Goal: Task Accomplishment & Management: Use online tool/utility

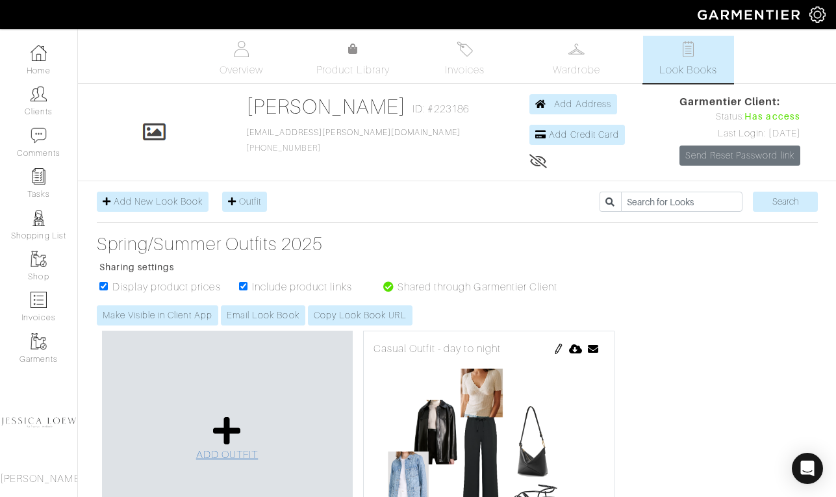
click at [227, 440] on icon at bounding box center [227, 430] width 28 height 31
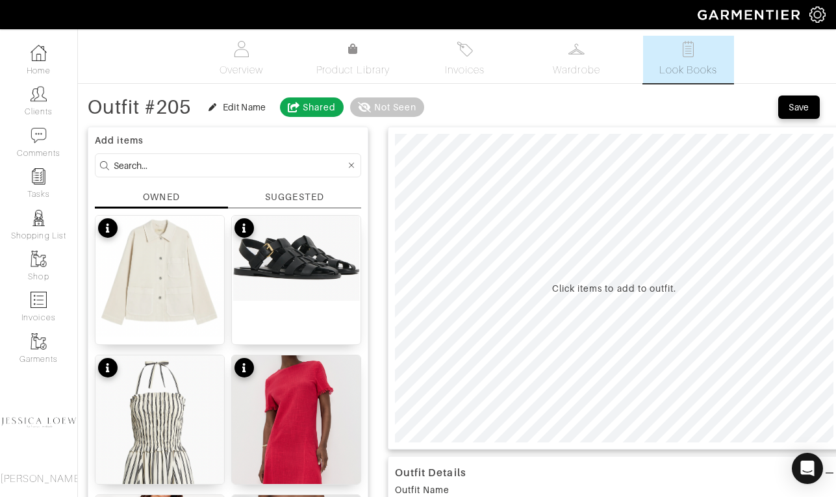
click at [219, 166] on input at bounding box center [230, 165] width 232 height 16
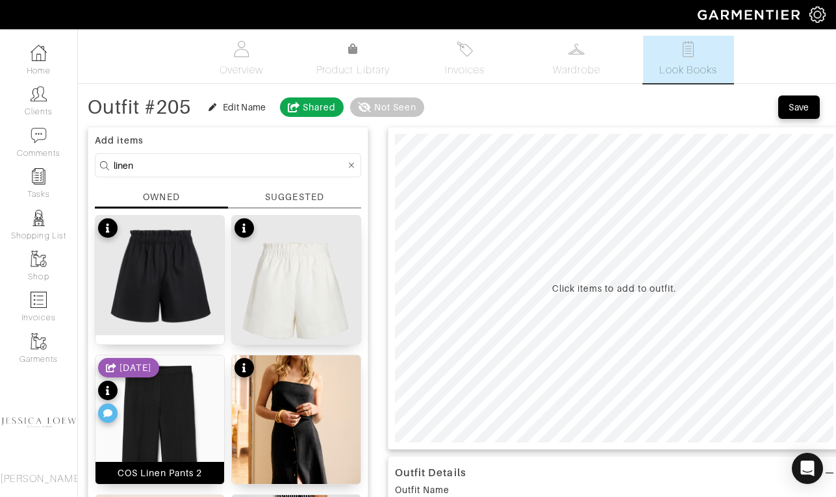
click at [168, 417] on img at bounding box center [159, 451] width 129 height 193
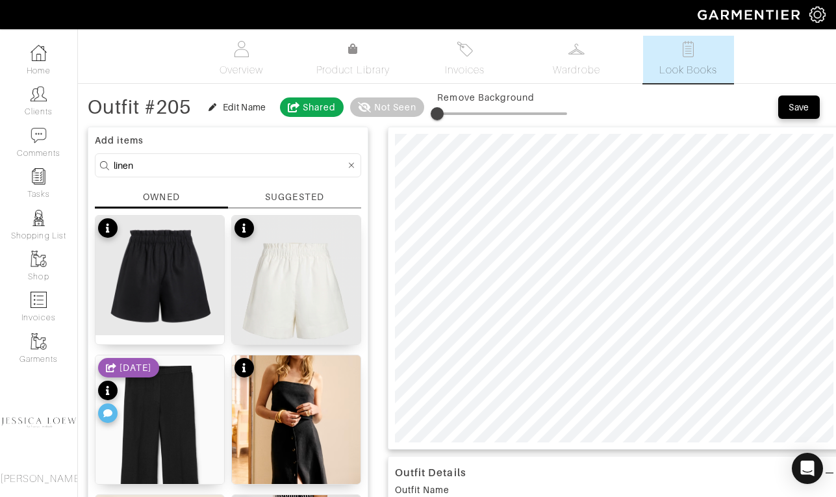
click at [161, 159] on input "linen" at bounding box center [230, 165] width 232 height 16
type input "tank"
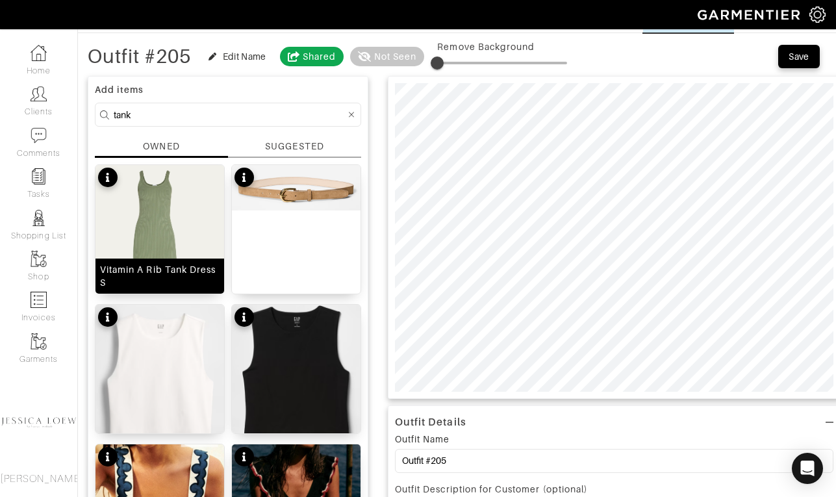
scroll to position [8, 0]
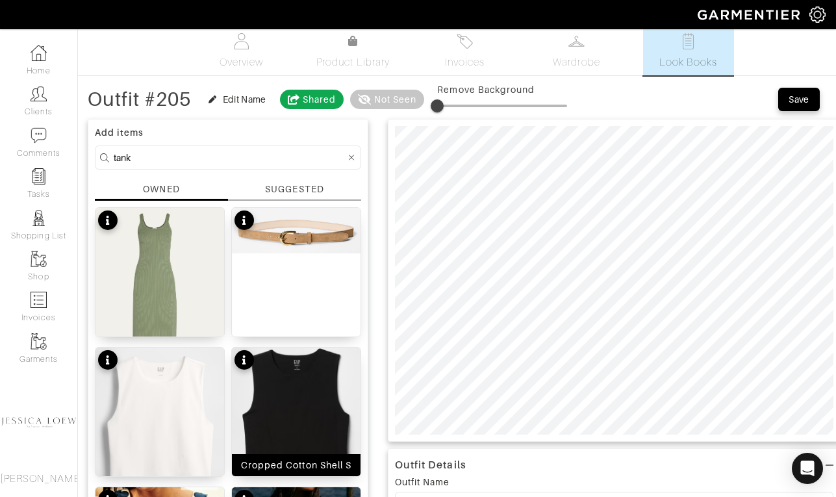
click at [300, 412] on img at bounding box center [296, 419] width 129 height 145
drag, startPoint x: 451, startPoint y: 105, endPoint x: 459, endPoint y: 107, distance: 8.7
click at [459, 107] on span at bounding box center [456, 105] width 13 height 13
type input "16"
click at [460, 109] on span at bounding box center [457, 105] width 13 height 13
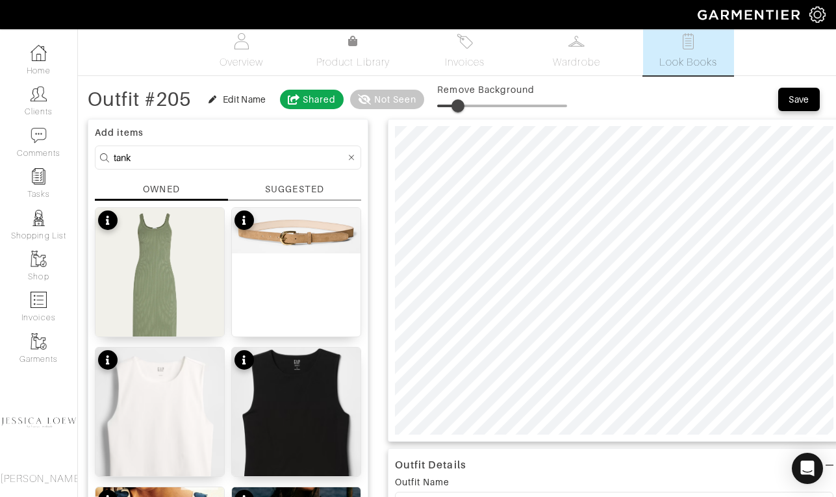
click at [223, 160] on input "tank" at bounding box center [230, 157] width 232 height 16
type input "sandals"
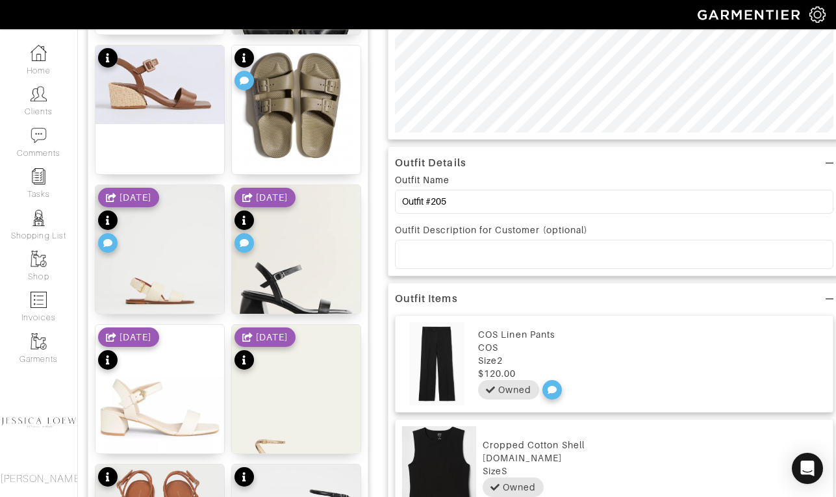
scroll to position [510, 0]
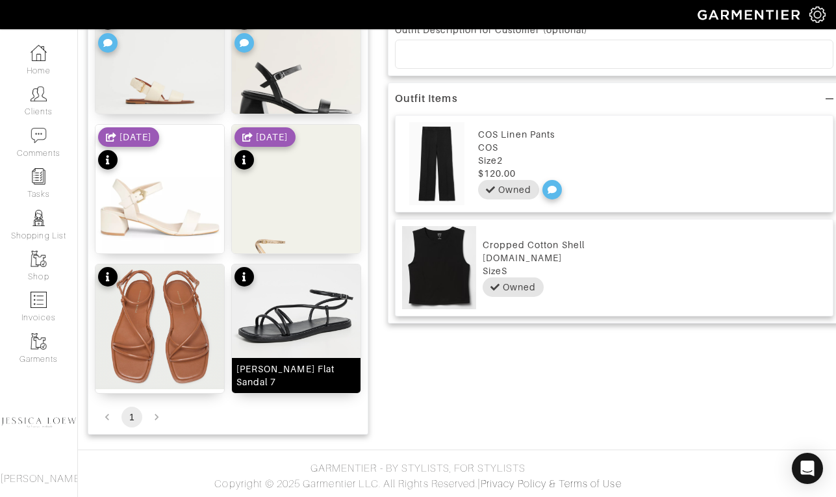
click at [299, 321] on img at bounding box center [296, 314] width 129 height 101
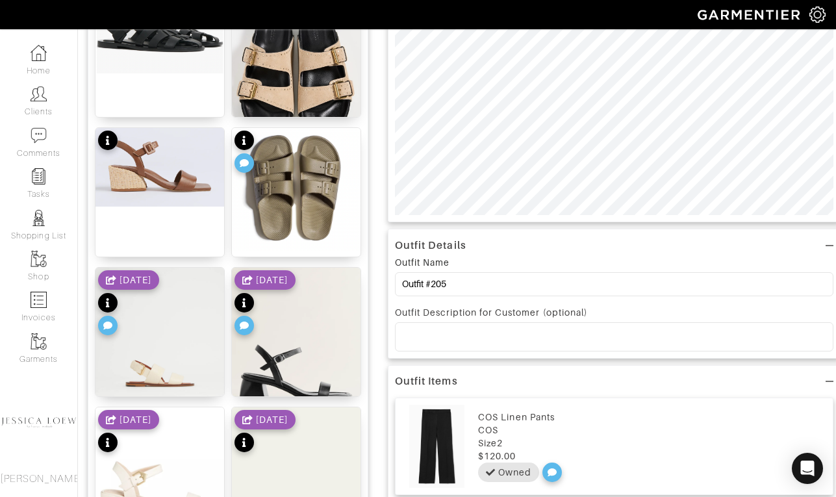
scroll to position [0, 0]
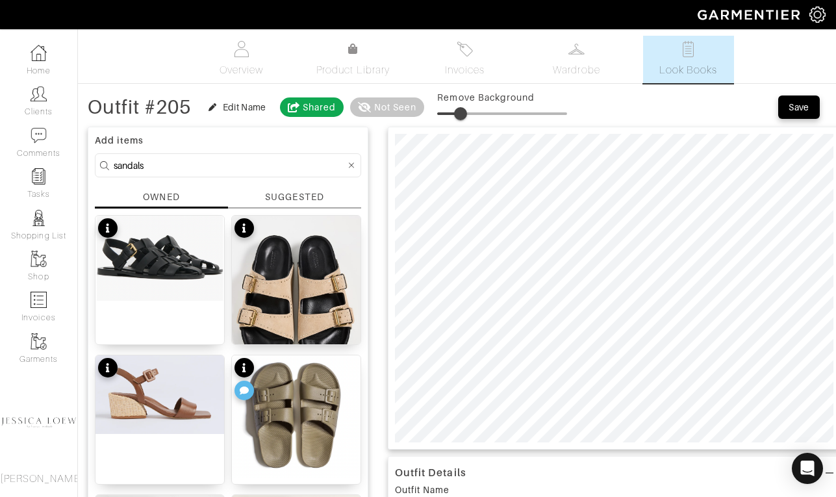
type input "19"
click at [464, 116] on span at bounding box center [461, 113] width 13 height 13
click at [142, 167] on input "sandals" at bounding box center [230, 165] width 232 height 16
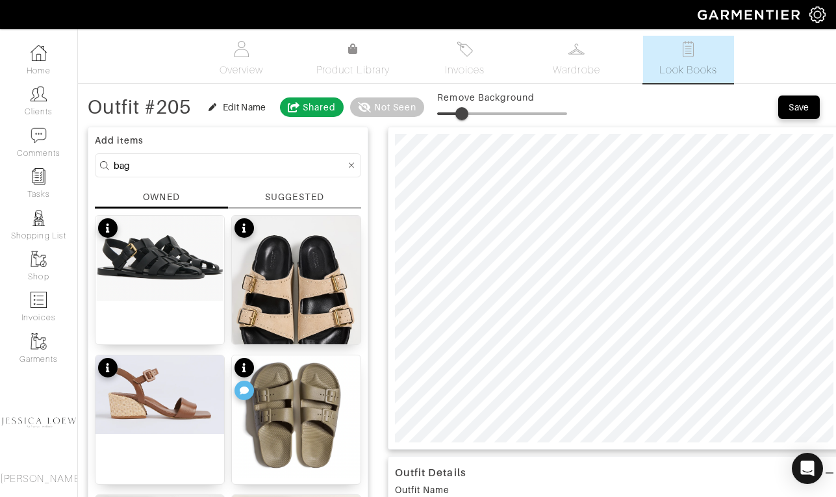
type input "bag"
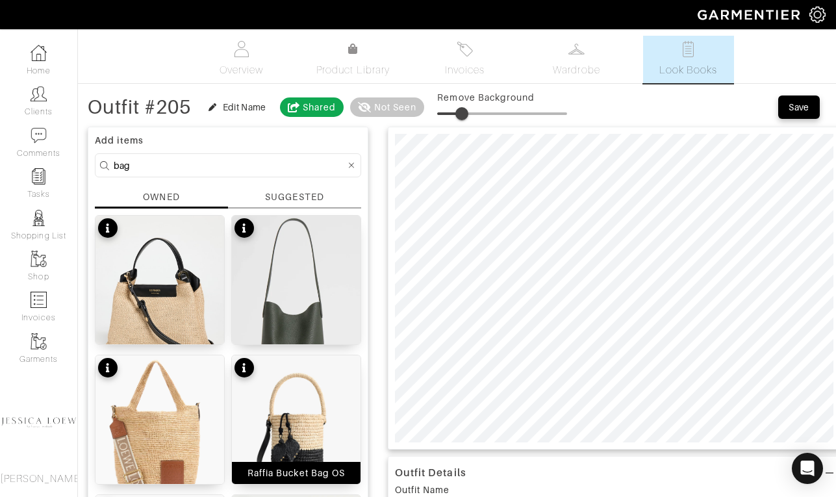
click at [306, 416] on img at bounding box center [296, 425] width 129 height 141
type input "17"
click at [462, 118] on span at bounding box center [459, 113] width 13 height 13
click at [211, 161] on input "bag" at bounding box center [230, 165] width 232 height 16
type input "trench"
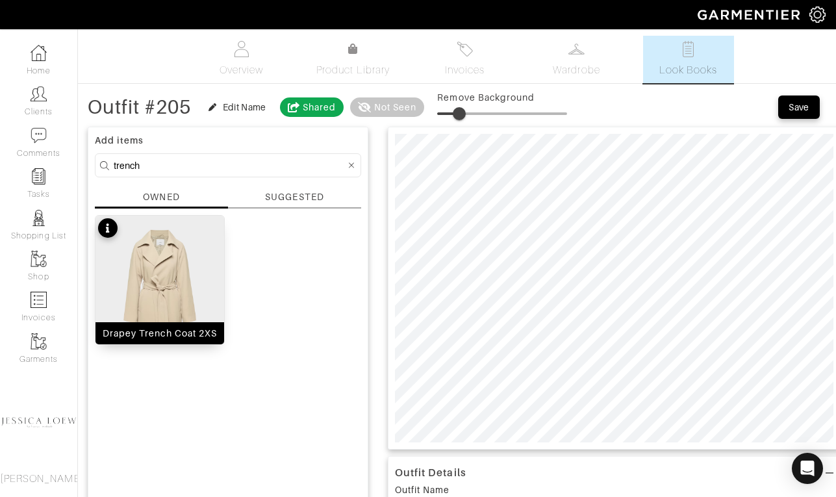
click at [162, 277] on img at bounding box center [159, 303] width 129 height 175
click at [461, 118] on span at bounding box center [459, 113] width 13 height 13
type input "20"
click at [466, 117] on span at bounding box center [462, 113] width 13 height 13
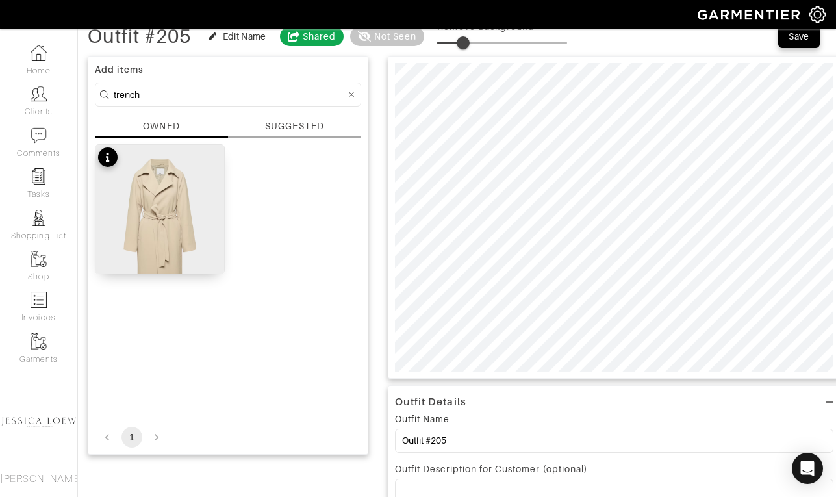
scroll to position [77, 0]
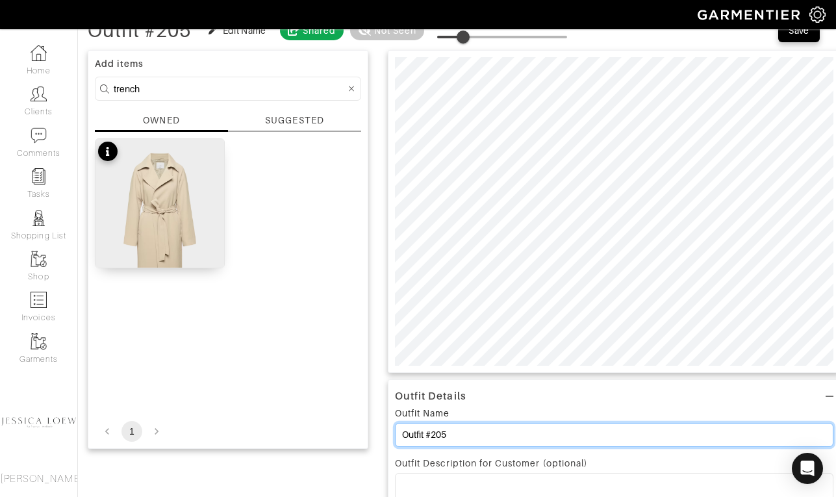
click at [463, 439] on input "Outfit #205" at bounding box center [614, 435] width 438 height 24
type input "Outfit"
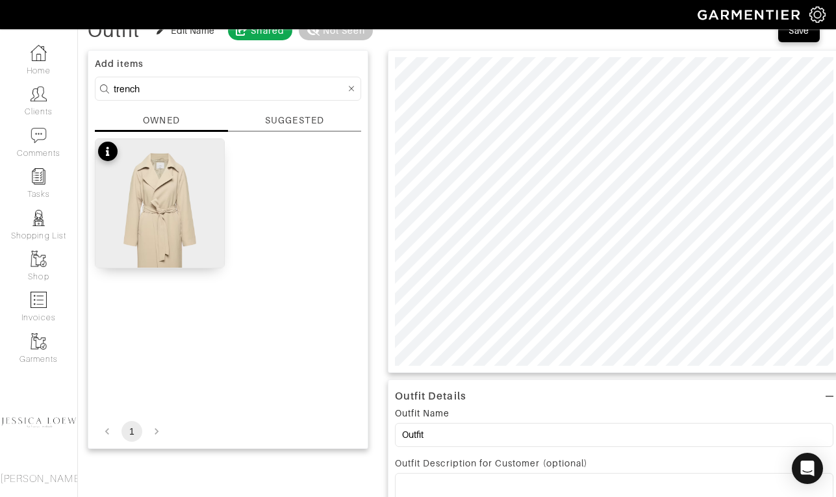
scroll to position [5, 0]
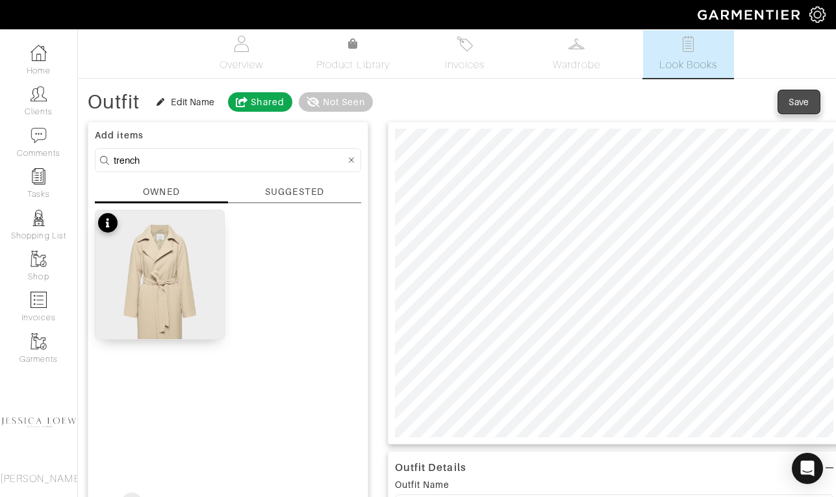
click at [809, 97] on span "Save" at bounding box center [798, 101] width 27 height 13
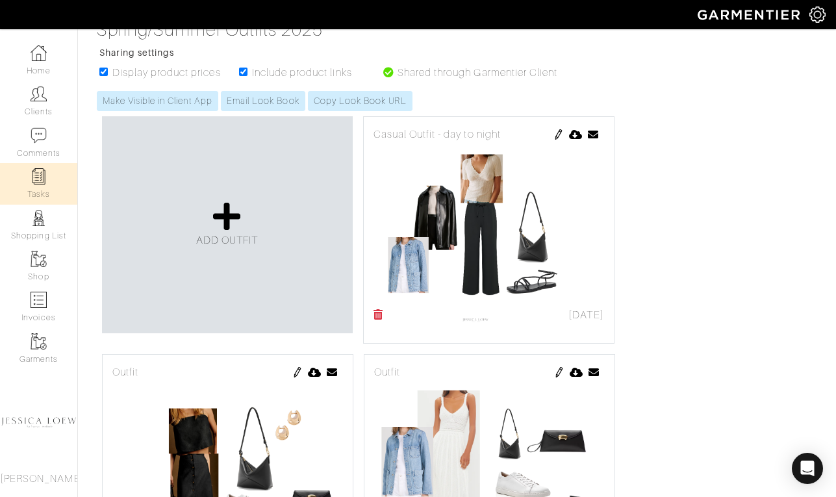
scroll to position [213, 0]
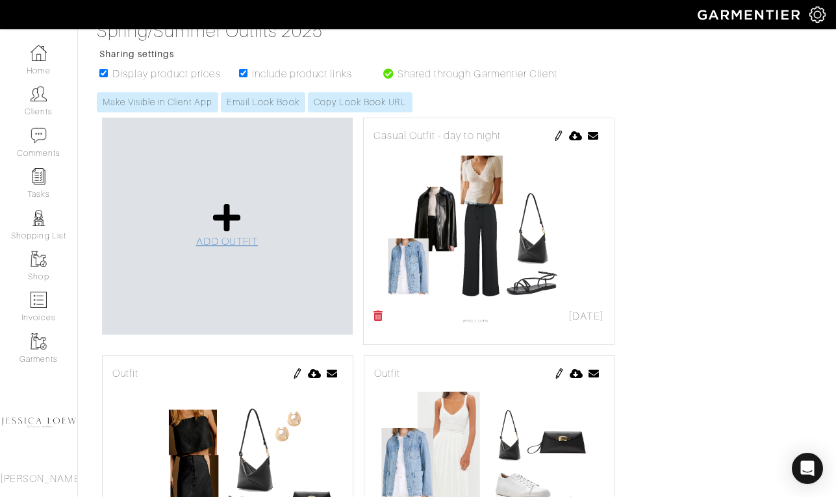
click at [226, 215] on icon at bounding box center [227, 217] width 28 height 31
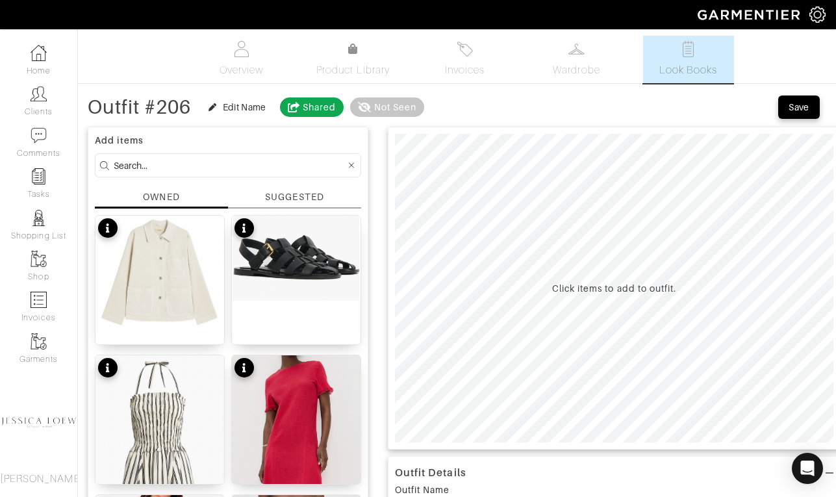
click at [290, 168] on input at bounding box center [230, 165] width 232 height 16
type input "linen"
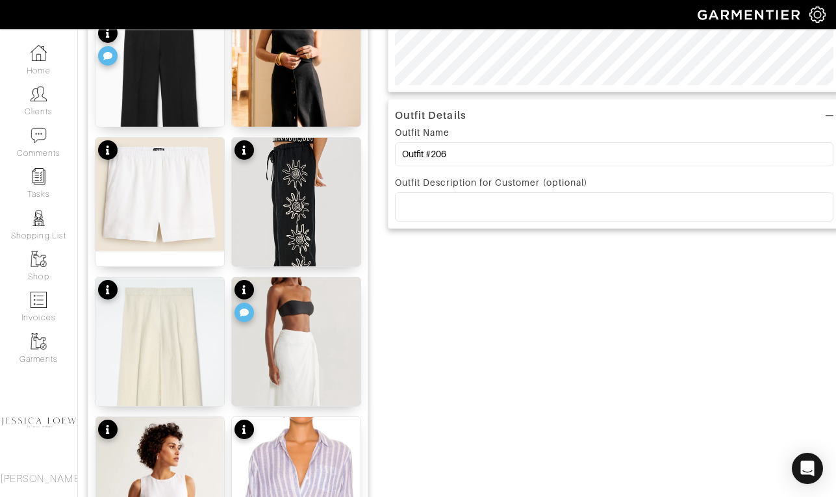
scroll to position [361, 0]
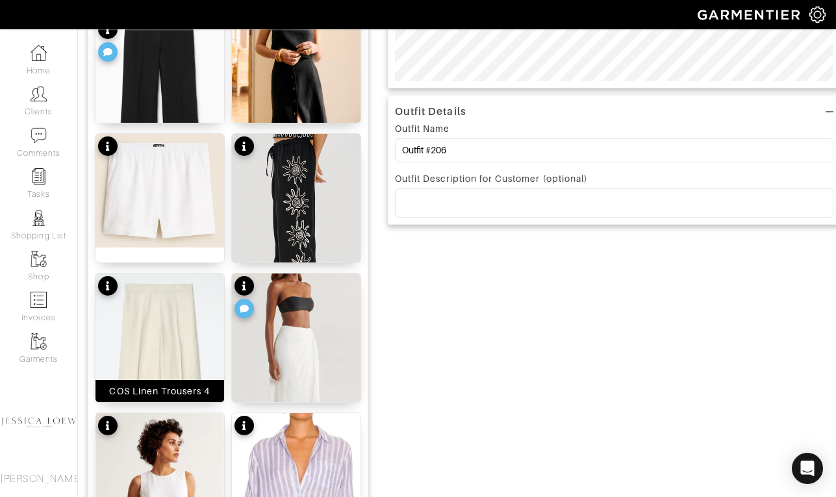
click at [180, 294] on img at bounding box center [159, 369] width 129 height 193
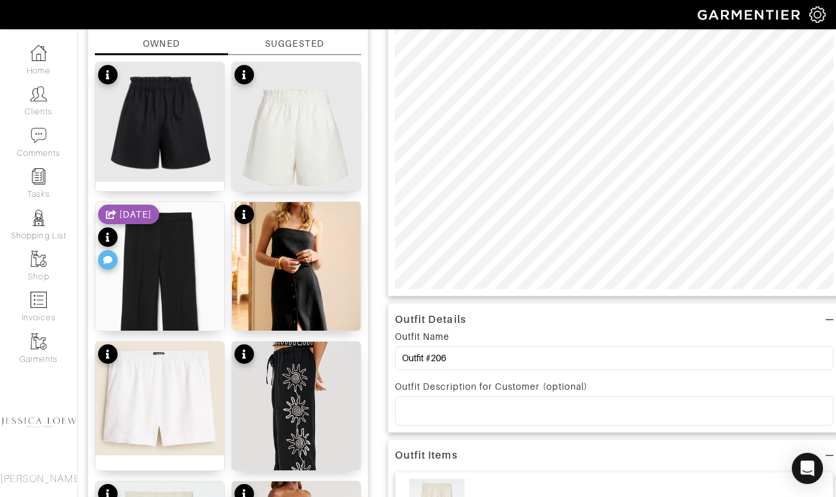
scroll to position [0, 0]
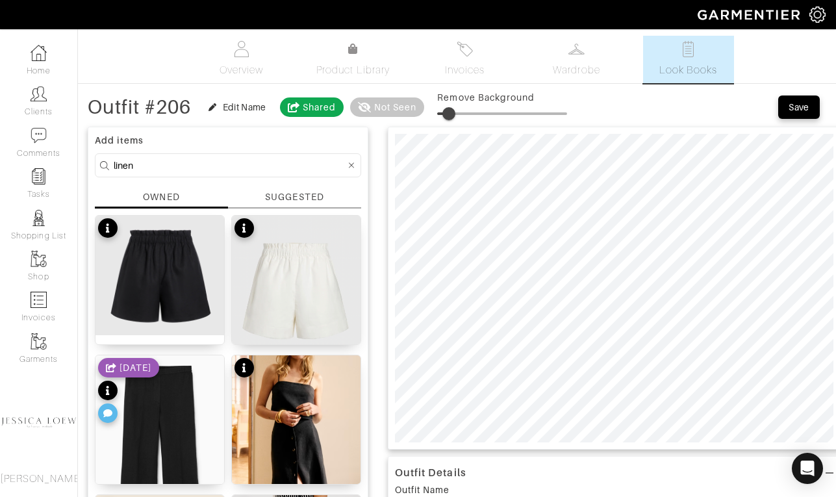
type input "0"
drag, startPoint x: 448, startPoint y: 111, endPoint x: 414, endPoint y: 109, distance: 34.5
click at [414, 109] on div "Outfit #206 Edit Name Shared Not Seen Remove Background" at bounding box center [327, 107] width 479 height 26
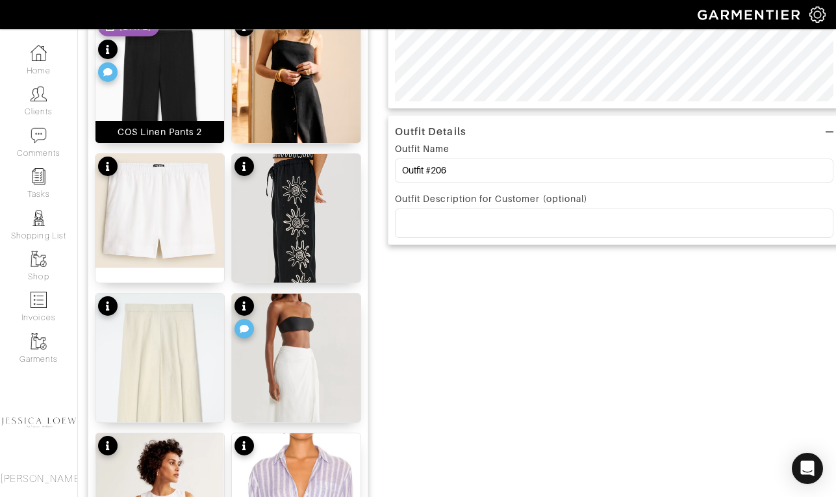
scroll to position [371, 0]
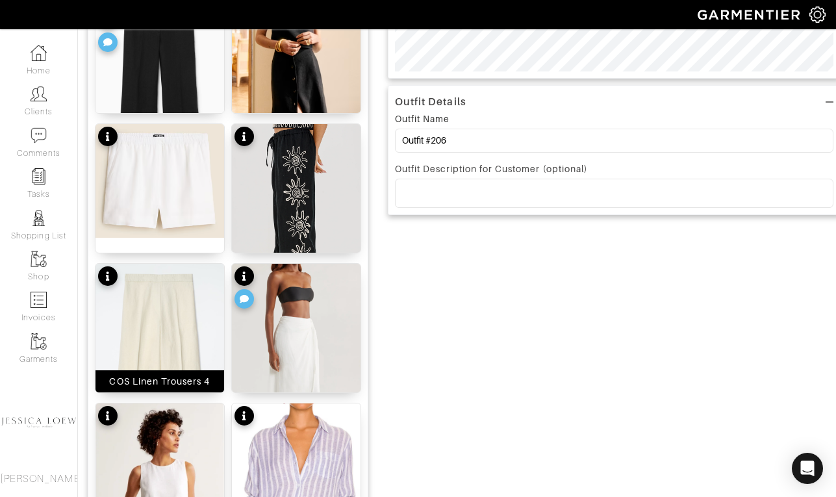
click at [177, 349] on img at bounding box center [159, 360] width 129 height 193
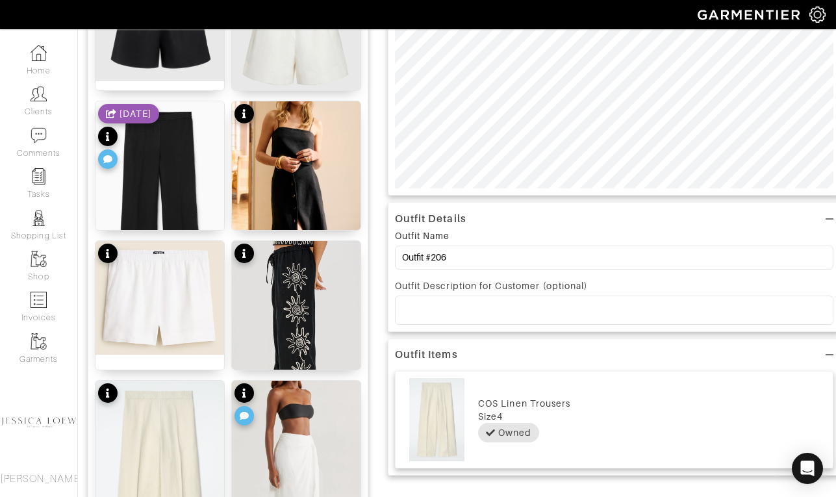
scroll to position [0, 0]
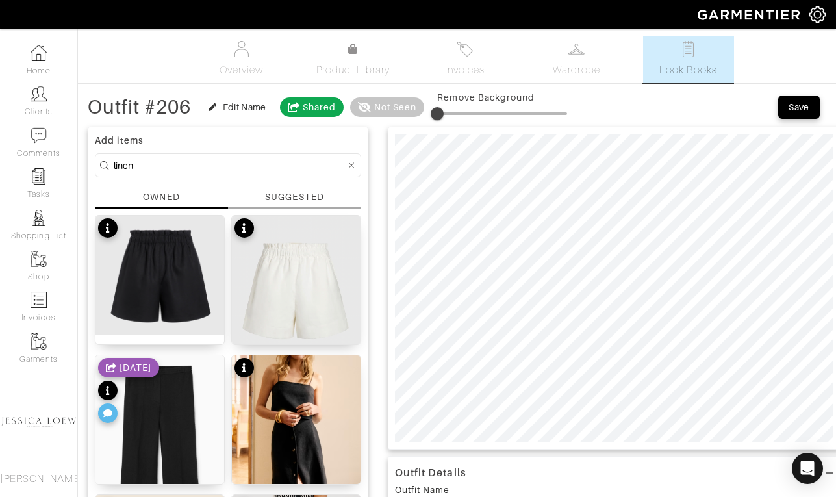
click at [149, 160] on input "linen" at bounding box center [230, 165] width 232 height 16
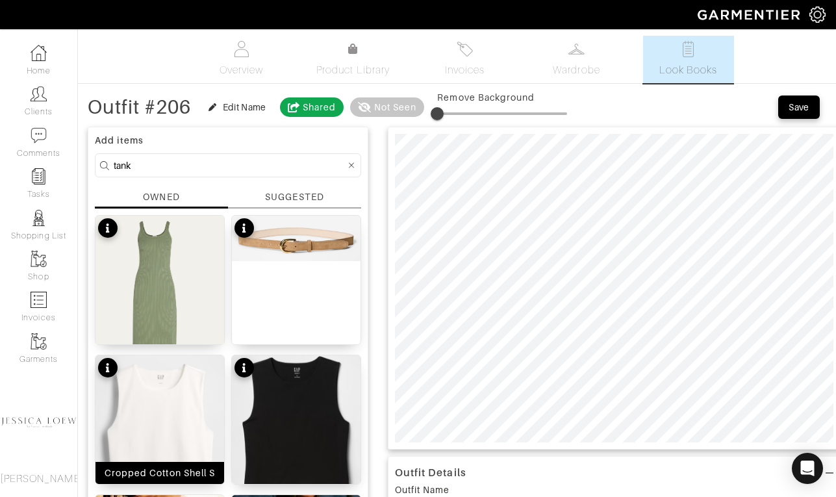
click at [158, 429] on img at bounding box center [159, 434] width 129 height 159
click at [205, 161] on input "tank" at bounding box center [230, 165] width 232 height 16
type input "belt"
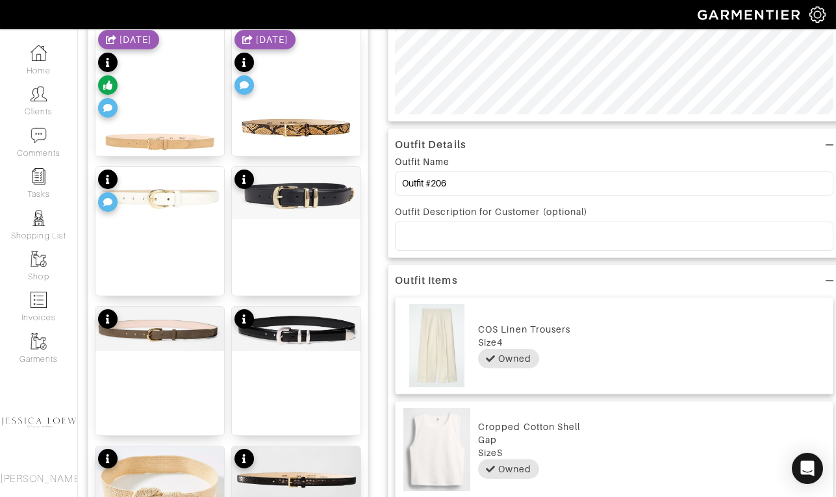
scroll to position [510, 0]
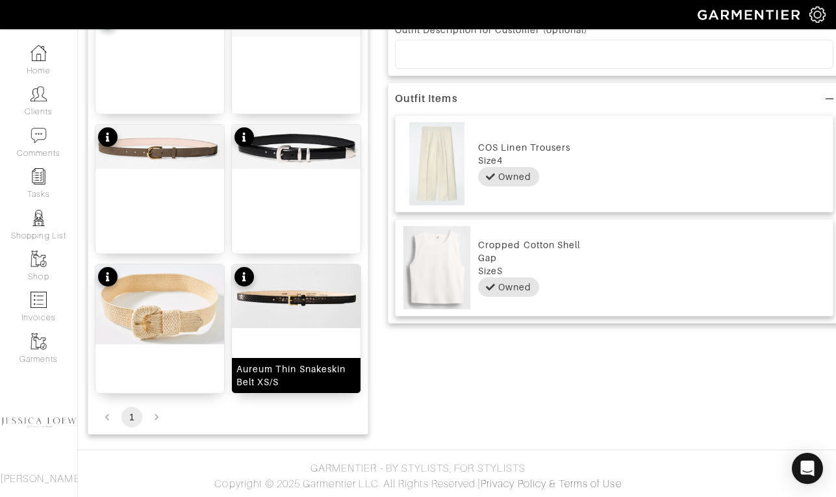
click at [267, 281] on img at bounding box center [296, 296] width 129 height 64
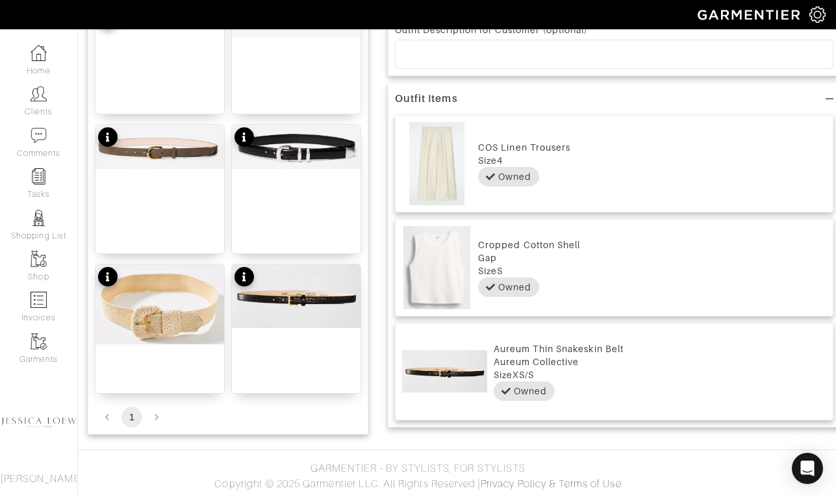
scroll to position [0, 0]
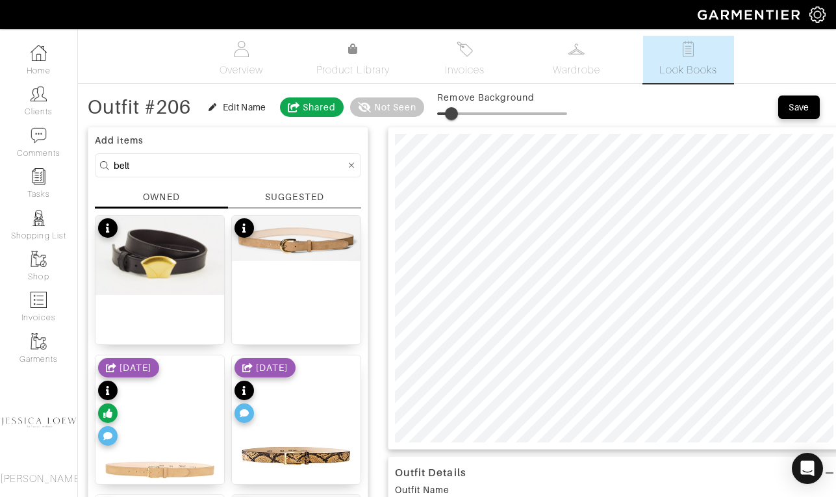
click at [453, 112] on span at bounding box center [502, 113] width 130 height 19
type input "14"
click at [458, 116] on span at bounding box center [455, 113] width 13 height 13
click at [189, 167] on input "belt" at bounding box center [230, 165] width 232 height 16
type input "sandals"
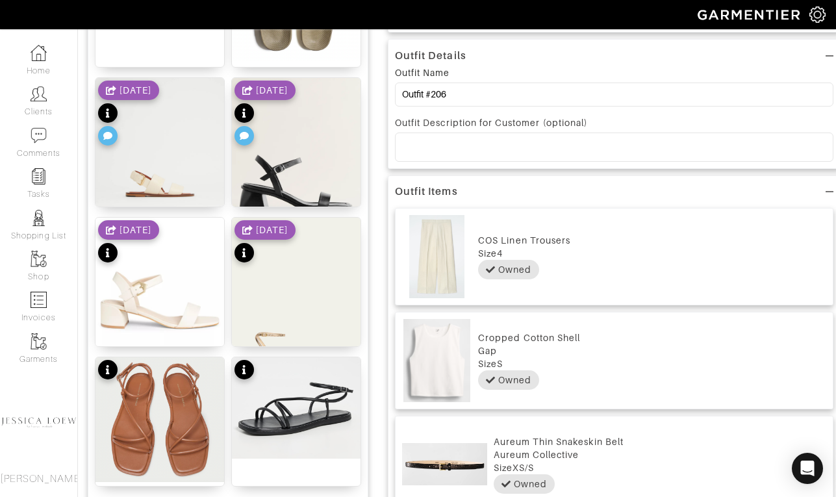
scroll to position [440, 0]
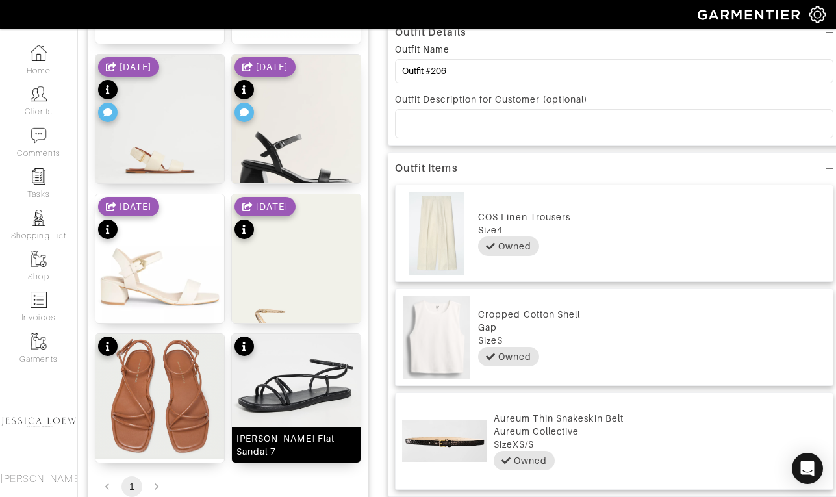
click at [288, 345] on img at bounding box center [296, 384] width 129 height 101
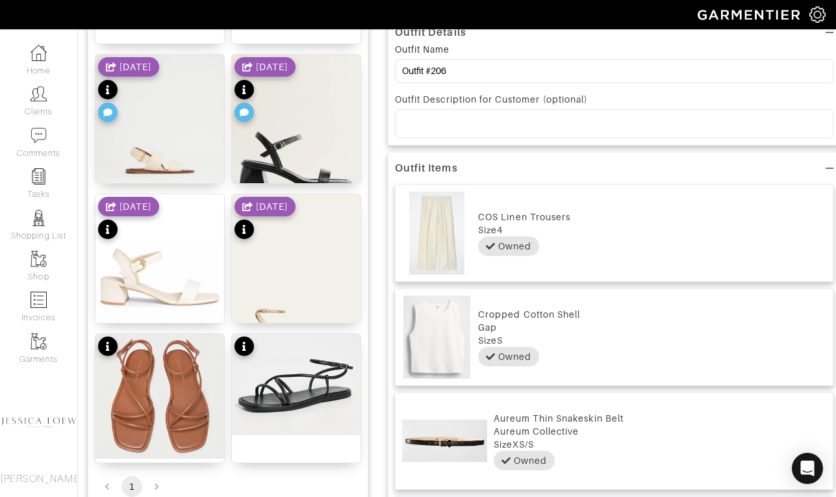
scroll to position [0, 0]
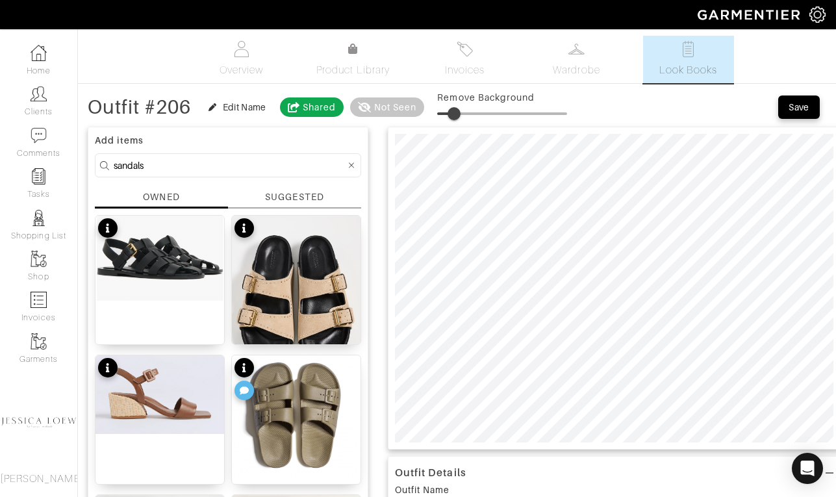
click at [456, 118] on span at bounding box center [453, 113] width 13 height 13
type input "14"
click at [232, 162] on input "sandals" at bounding box center [230, 165] width 232 height 16
type input "bag"
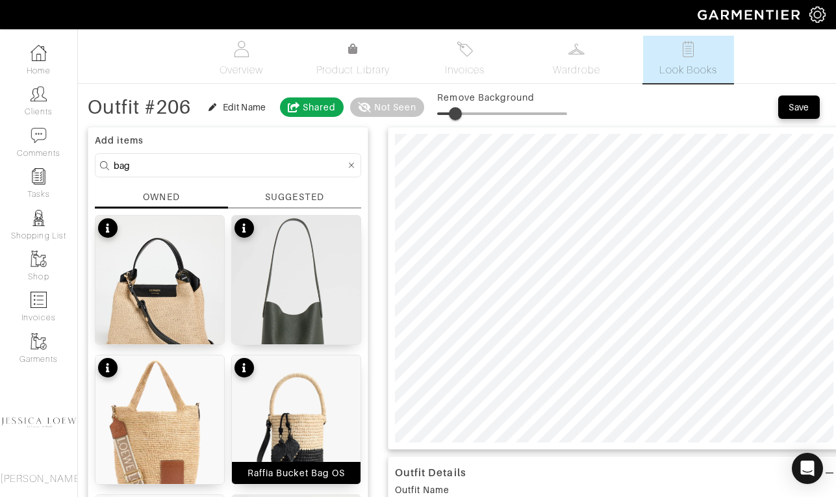
click at [313, 401] on img at bounding box center [296, 425] width 129 height 141
type input "13"
click at [456, 116] on span at bounding box center [453, 113] width 13 height 13
click at [246, 160] on input "bag" at bounding box center [230, 165] width 232 height 16
type input "jacket"
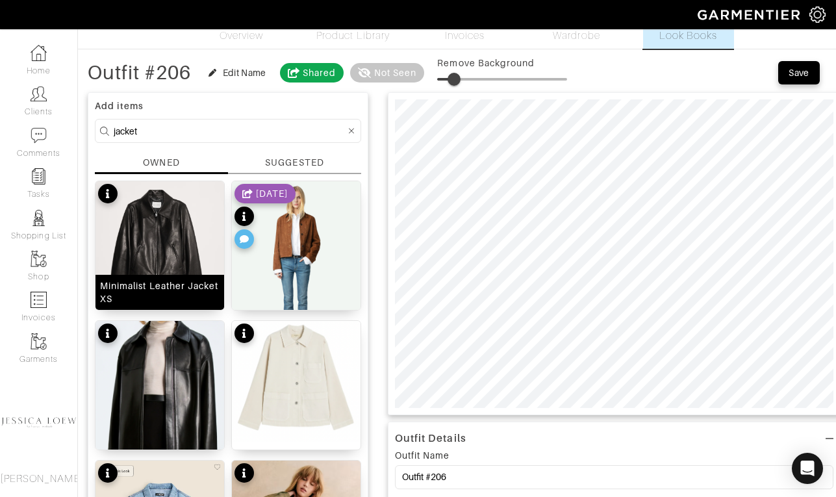
scroll to position [45, 0]
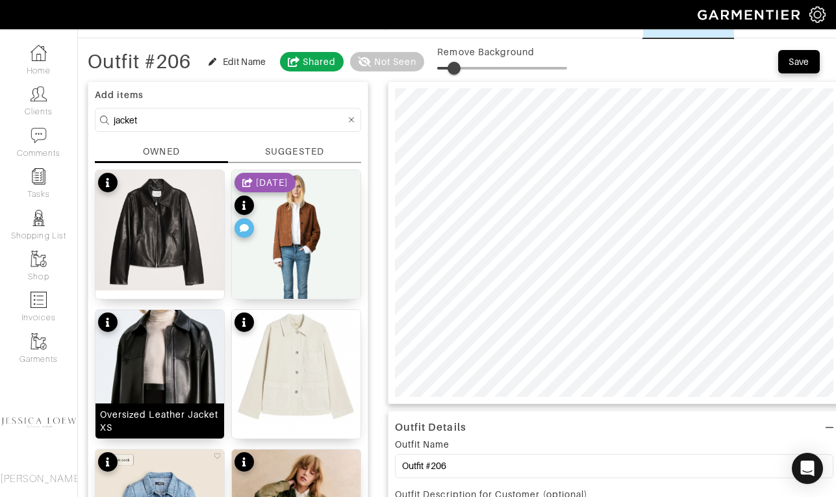
click at [157, 344] on img at bounding box center [159, 392] width 129 height 165
type input "12"
click at [455, 71] on span at bounding box center [452, 68] width 13 height 13
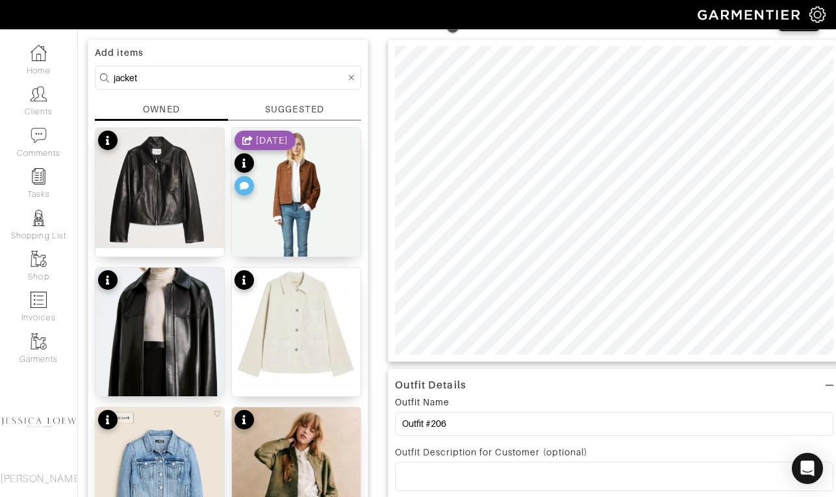
scroll to position [89, 0]
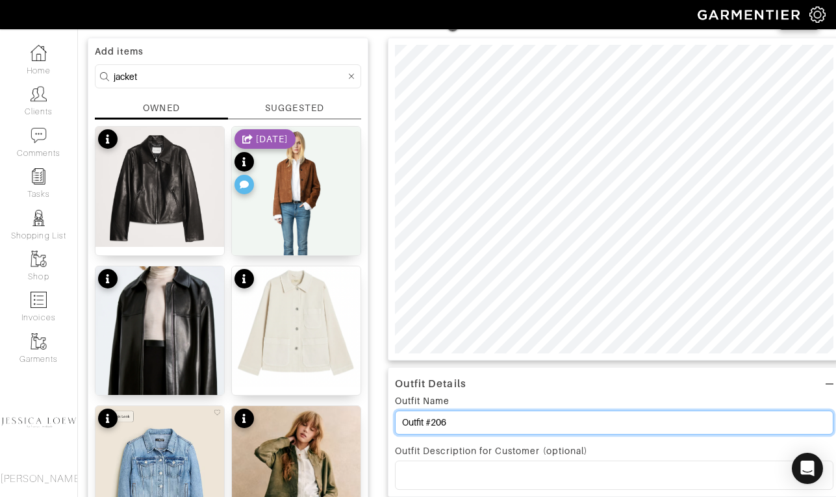
click at [455, 430] on input "Outfit #206" at bounding box center [614, 422] width 438 height 24
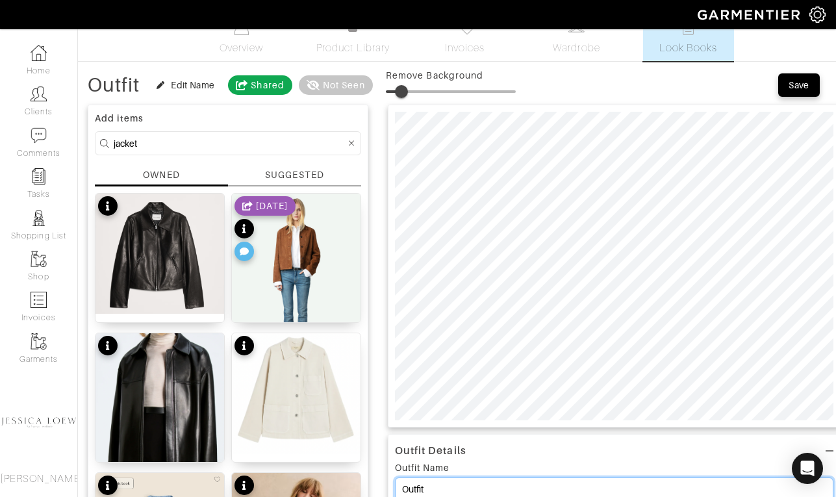
scroll to position [0, 0]
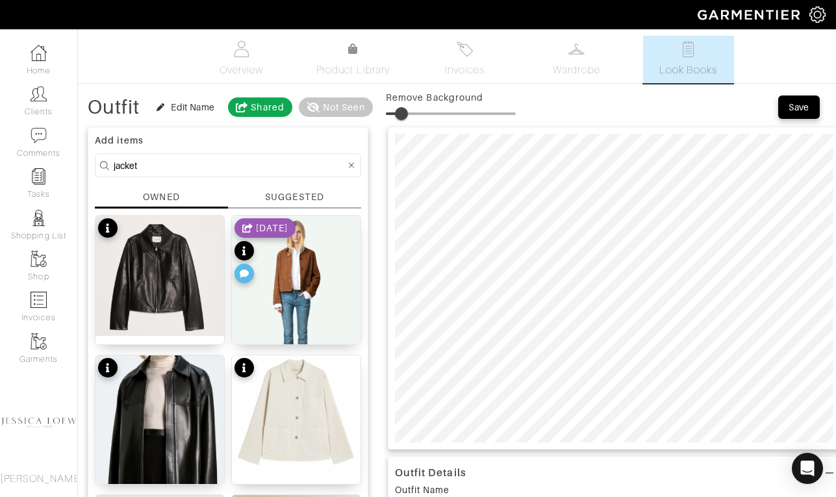
type input "Outfit"
click at [804, 109] on div "Save" at bounding box center [798, 107] width 21 height 13
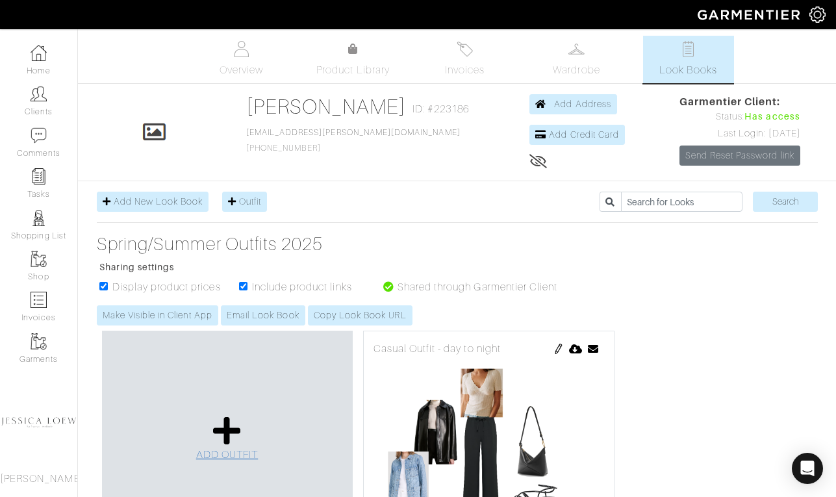
click at [227, 435] on icon at bounding box center [227, 430] width 28 height 31
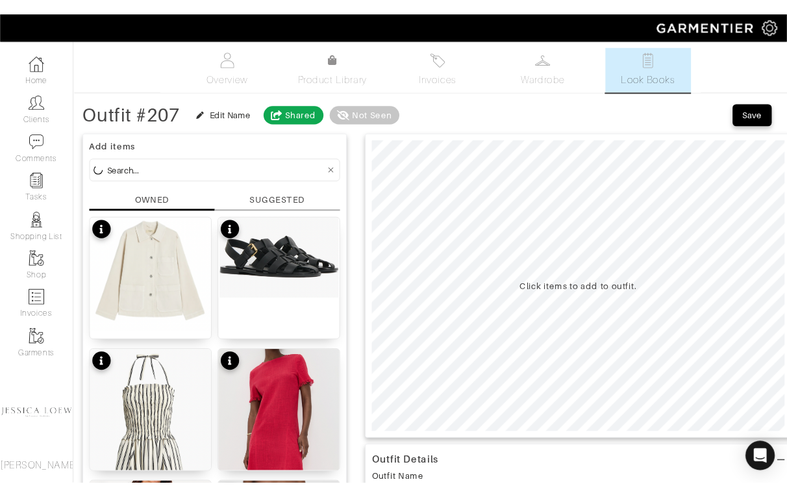
scroll to position [12, 0]
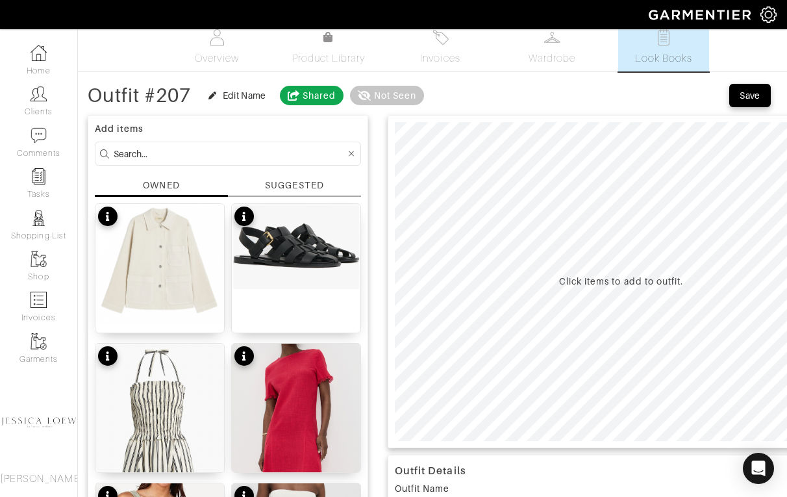
click at [232, 156] on input at bounding box center [230, 153] width 232 height 16
type input "pant"
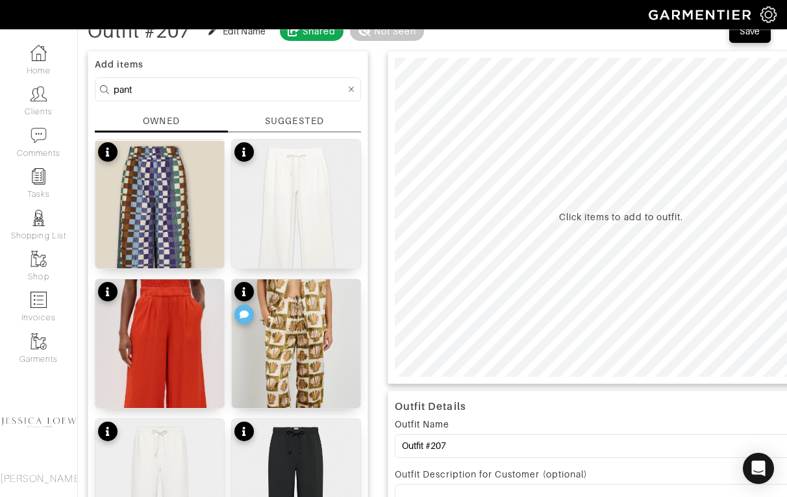
scroll to position [0, 0]
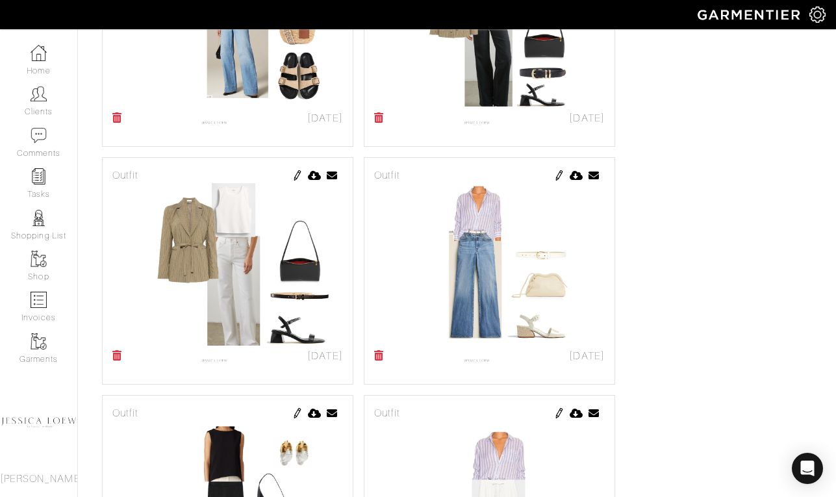
scroll to position [5812, 0]
